Goal: Task Accomplishment & Management: Use online tool/utility

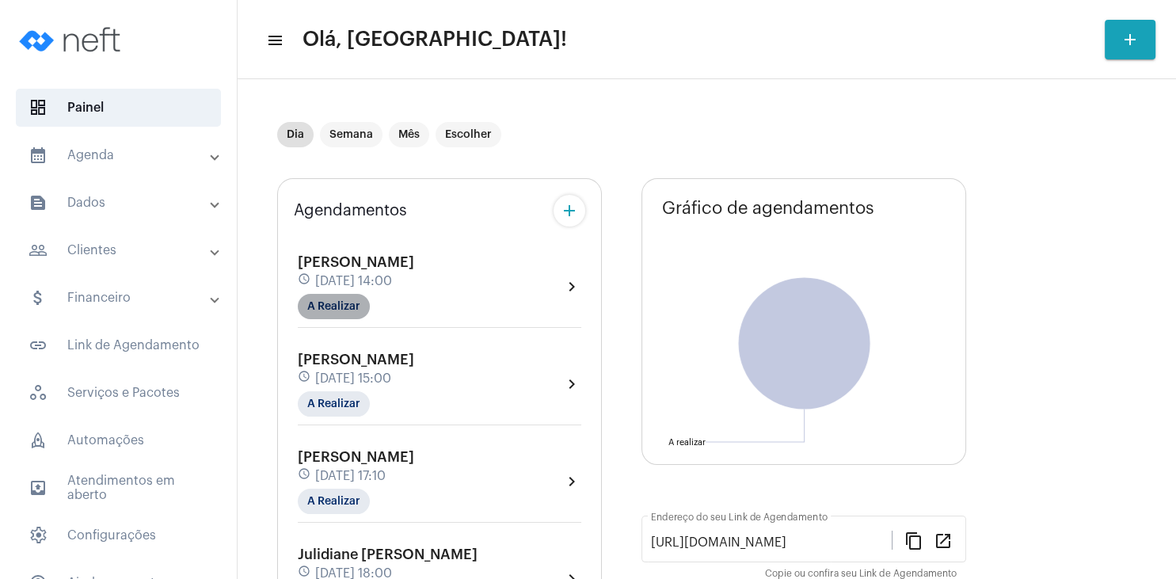
click at [341, 303] on mat-chip "A Realizar" at bounding box center [334, 306] width 72 height 25
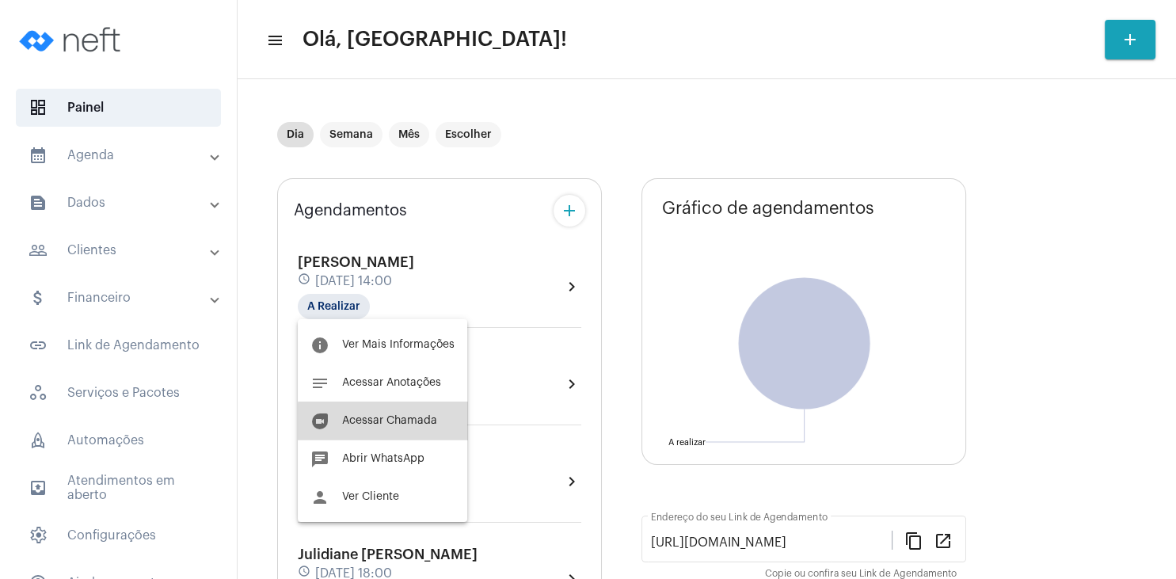
click at [394, 424] on span "Acessar Chamada" at bounding box center [389, 420] width 95 height 11
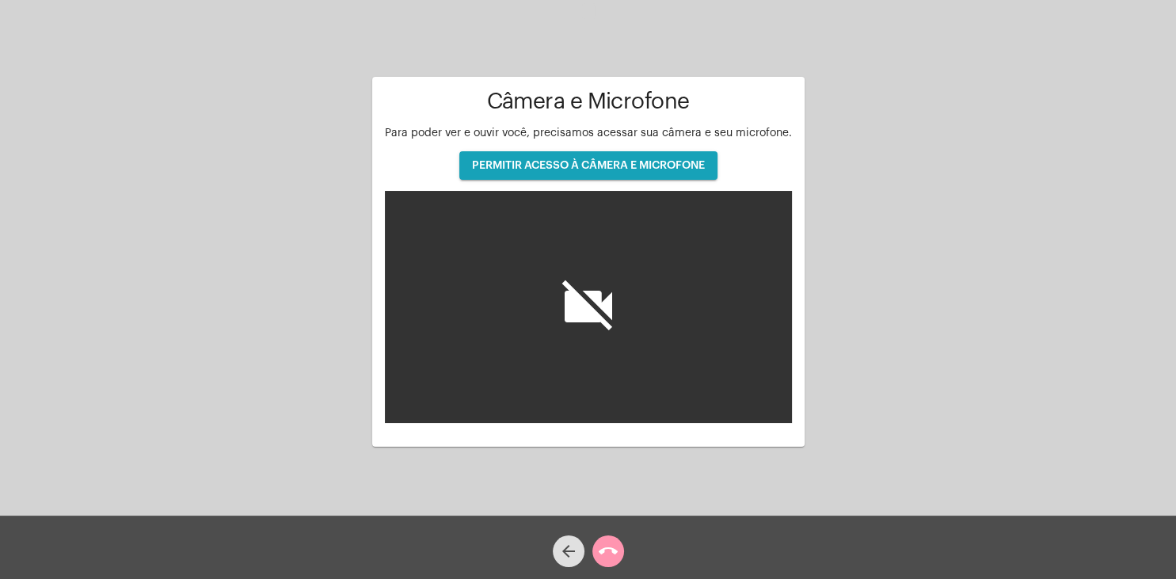
click at [562, 154] on button "PERMITIR ACESSO À CÂMERA E MICROFONE" at bounding box center [588, 165] width 258 height 28
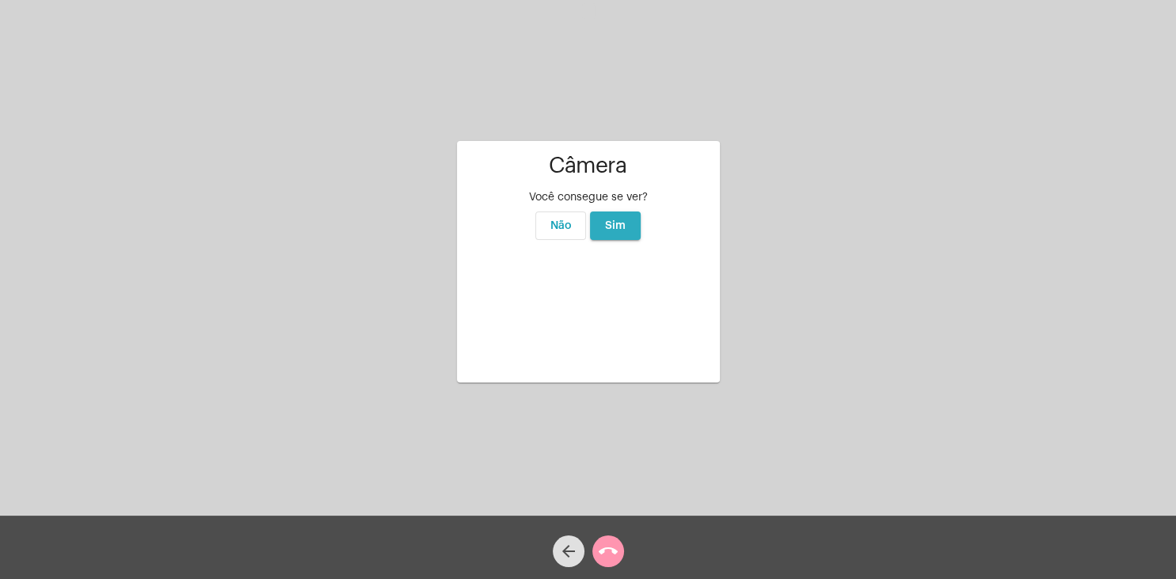
click at [613, 220] on span "Sim" at bounding box center [615, 225] width 21 height 11
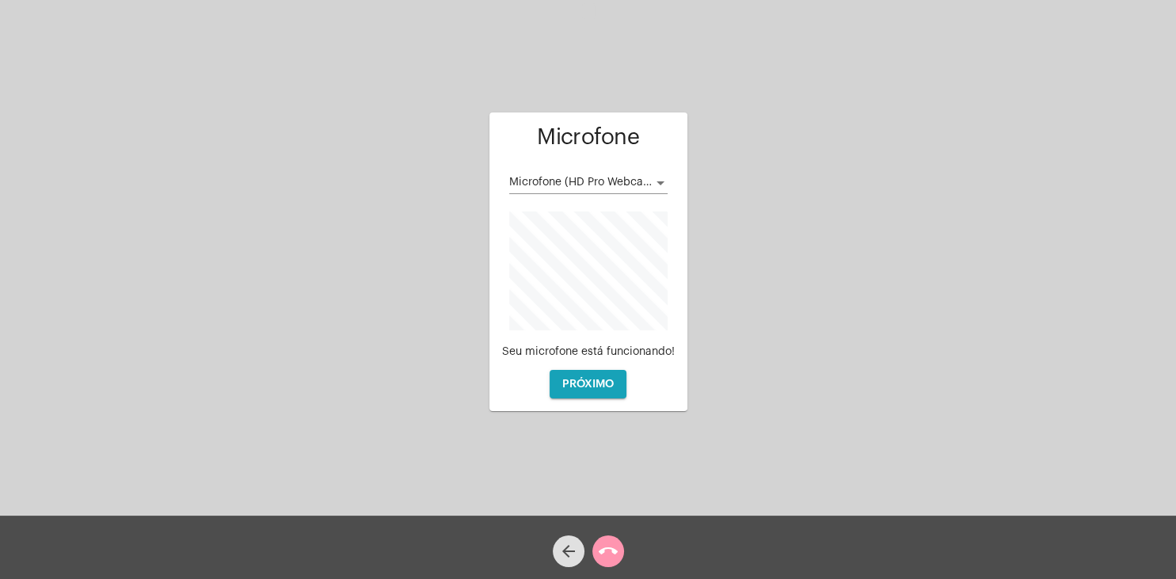
click at [662, 182] on div at bounding box center [660, 183] width 8 height 4
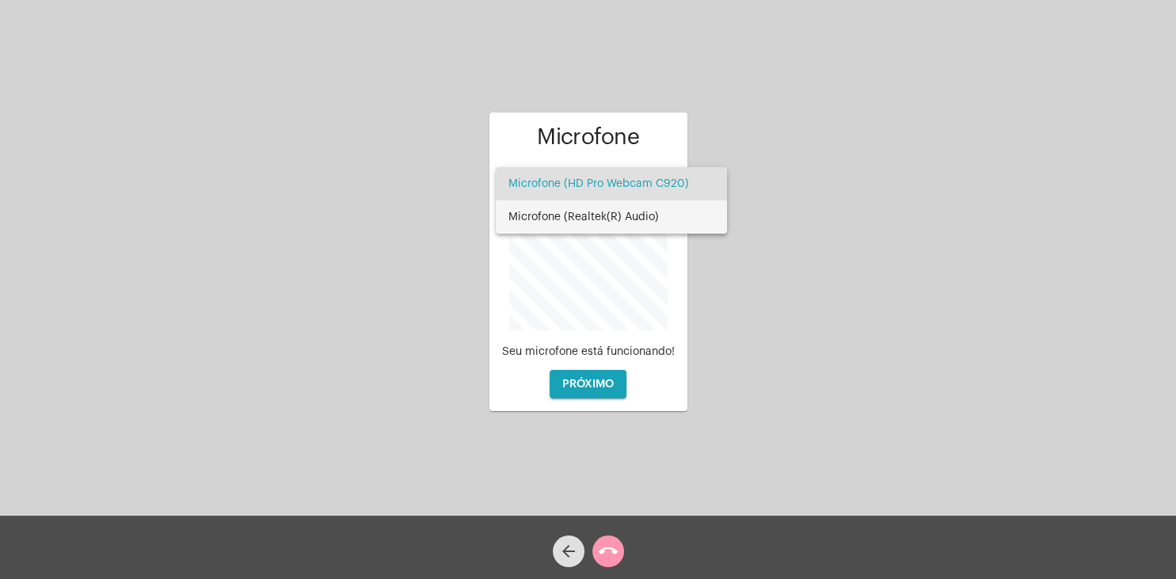
click at [663, 213] on span "Microfone (Realtek(R) Audio)" at bounding box center [611, 216] width 206 height 33
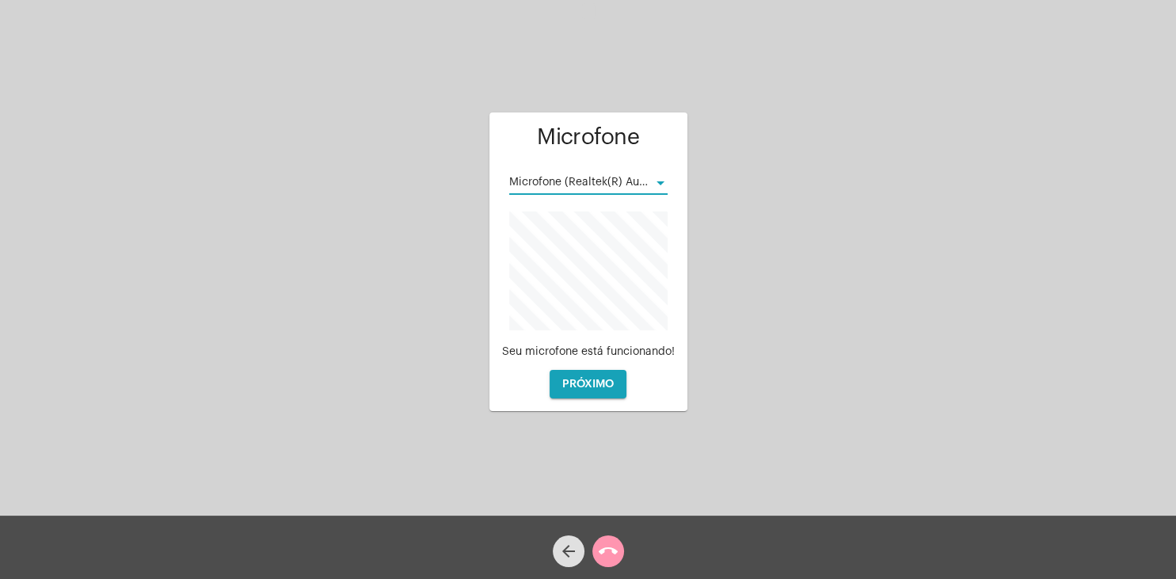
click at [661, 179] on div at bounding box center [660, 183] width 14 height 13
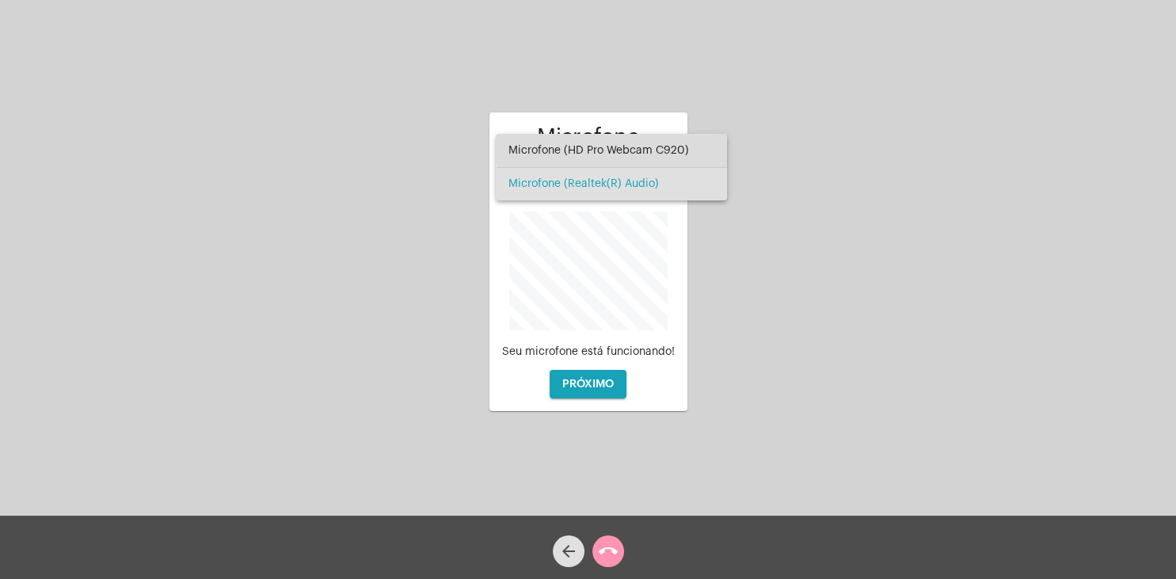
click at [646, 147] on span "Microfone (HD Pro Webcam C920)" at bounding box center [611, 150] width 206 height 33
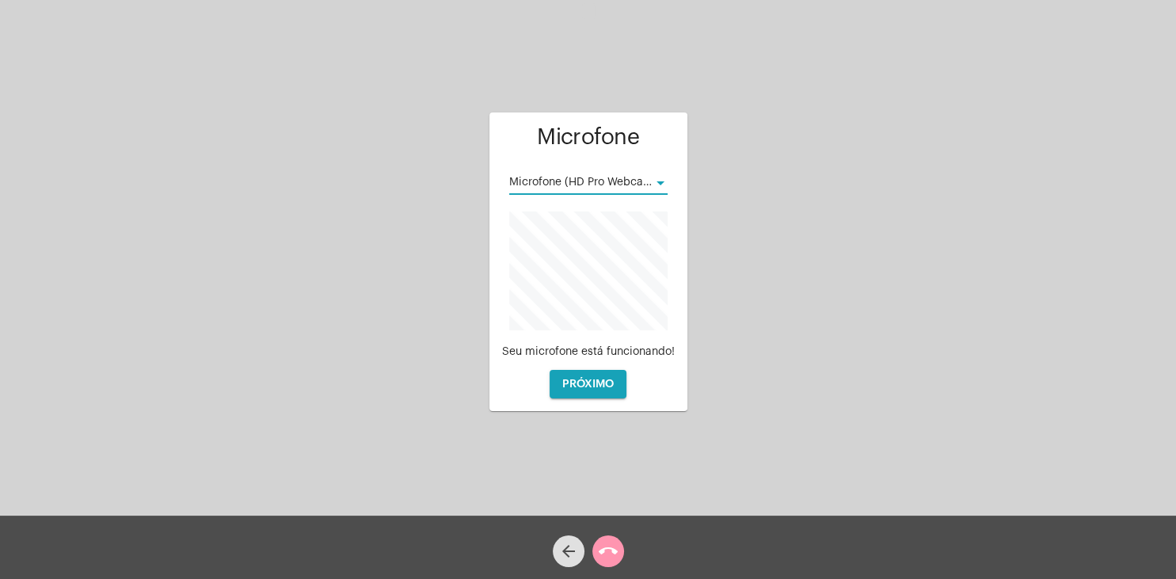
click at [603, 382] on span "PRÓXIMO" at bounding box center [587, 383] width 51 height 11
